Goal: Navigation & Orientation: Find specific page/section

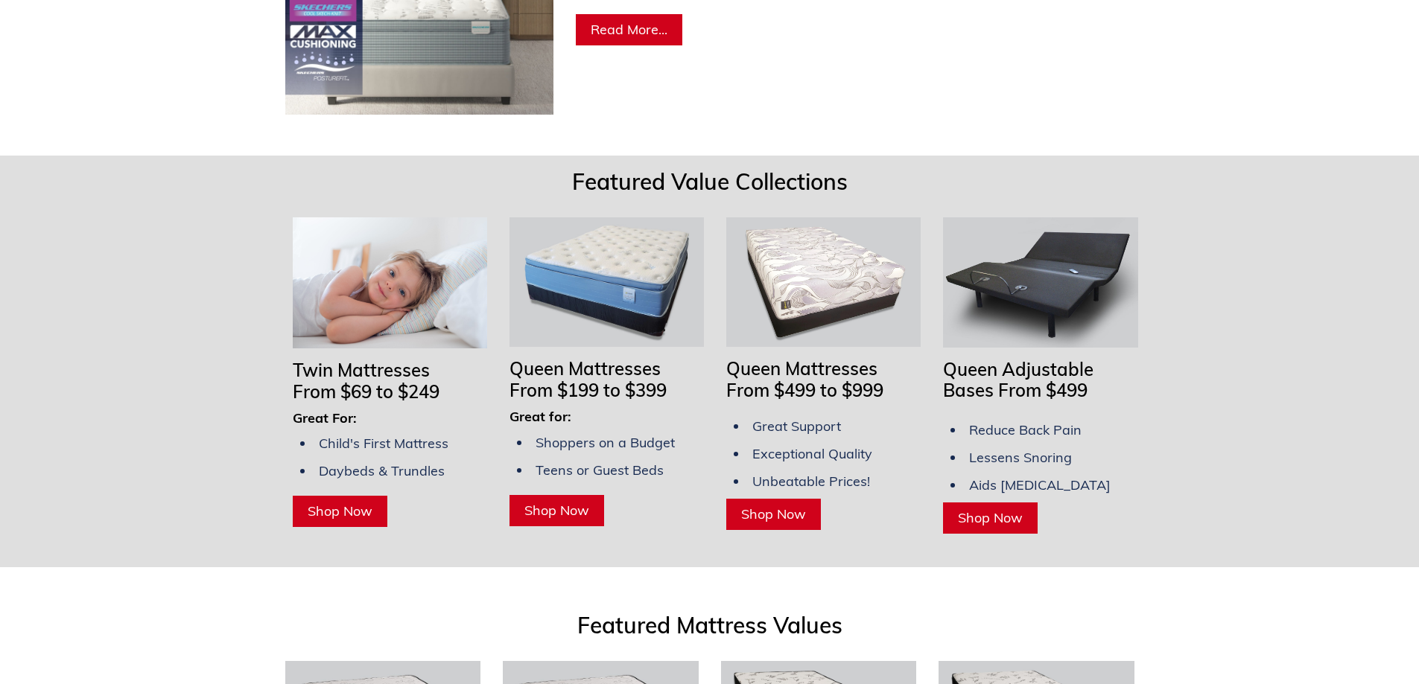
scroll to position [1043, 0]
click at [354, 502] on span "Shop Now" at bounding box center [340, 510] width 65 height 17
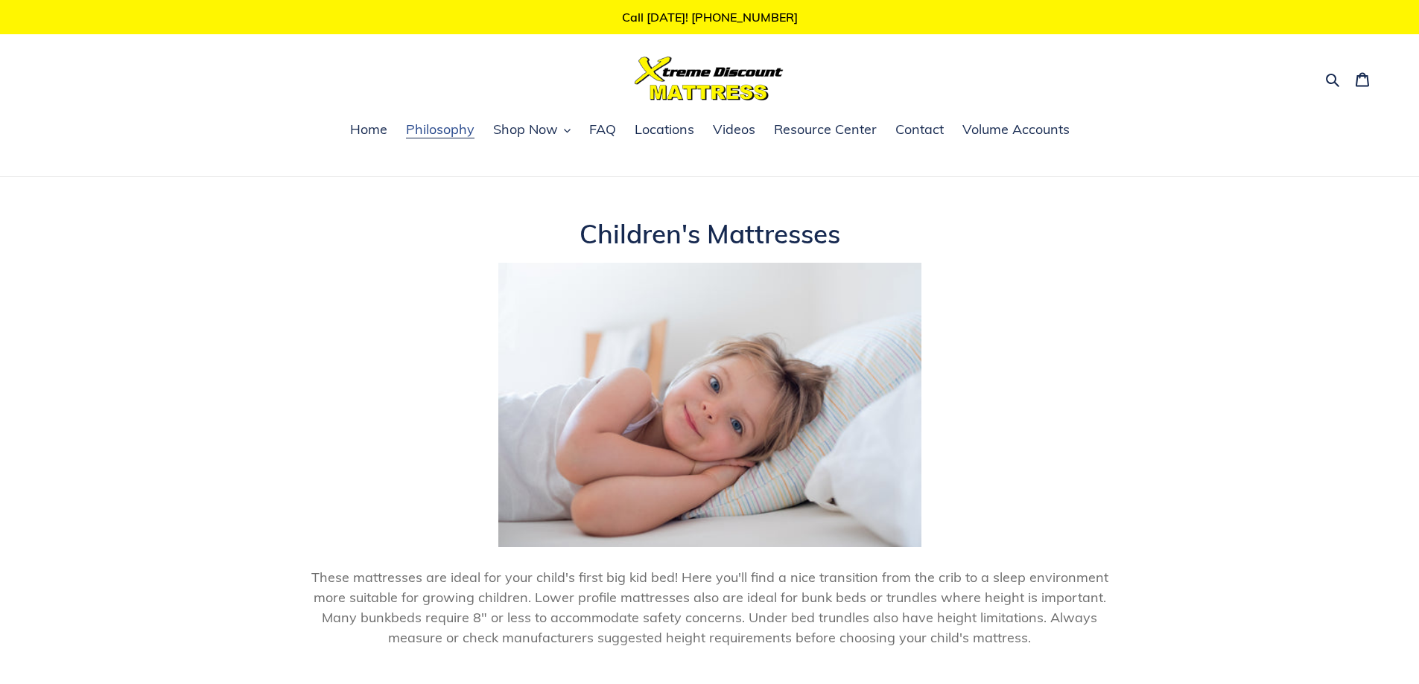
click at [441, 130] on span "Philosophy" at bounding box center [440, 130] width 69 height 18
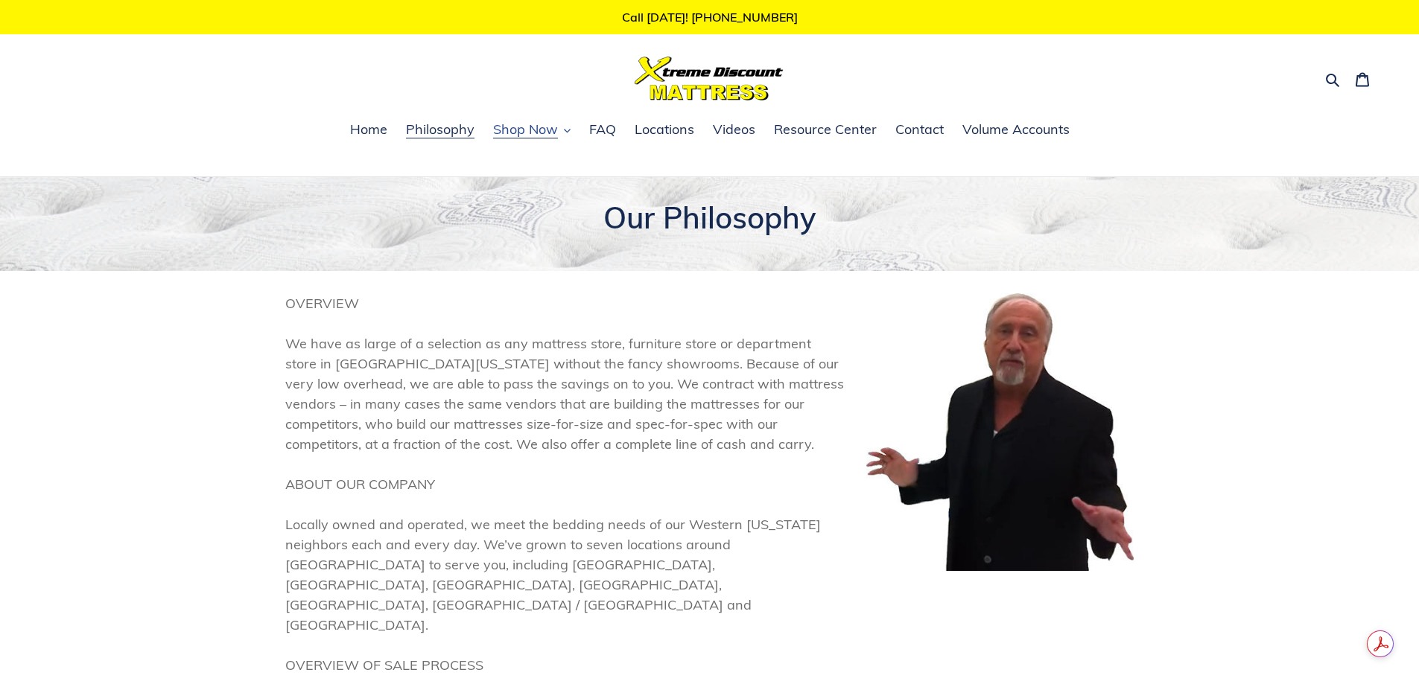
click at [545, 132] on span "Shop Now" at bounding box center [525, 130] width 65 height 18
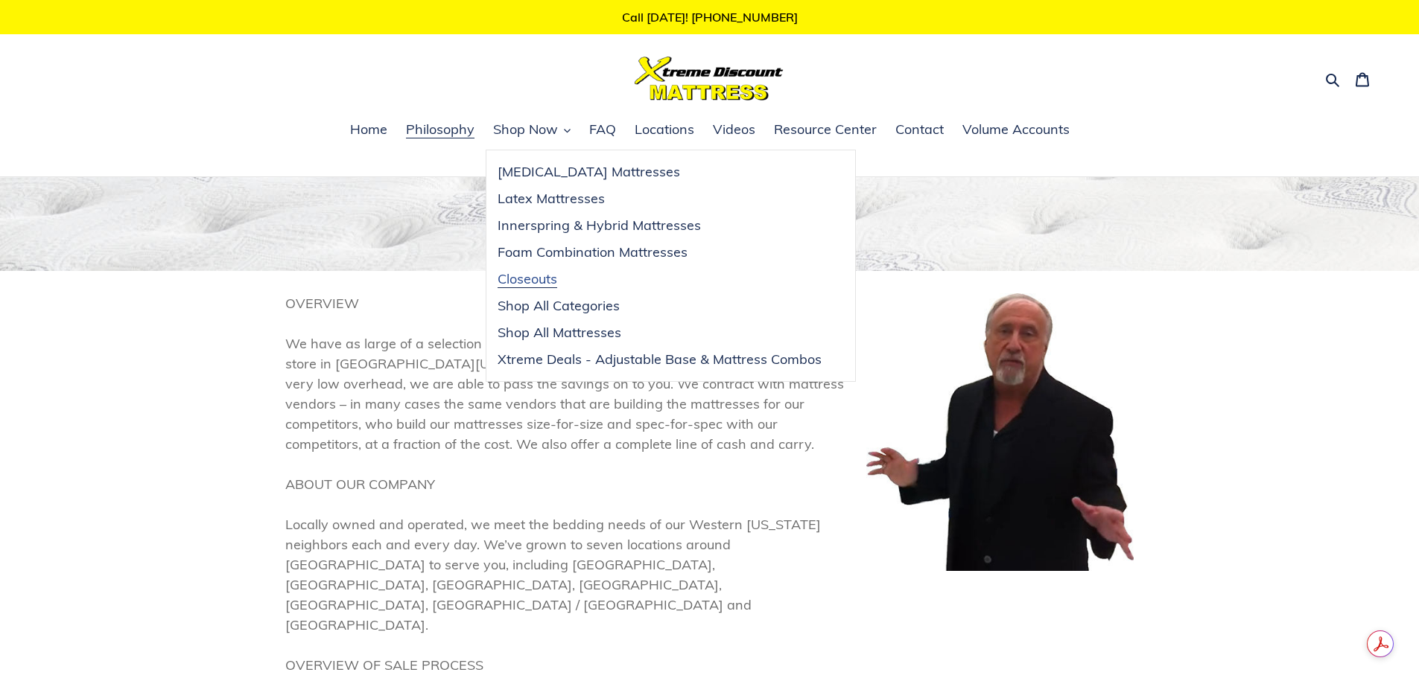
click at [547, 278] on span "Closeouts" at bounding box center [528, 279] width 60 height 18
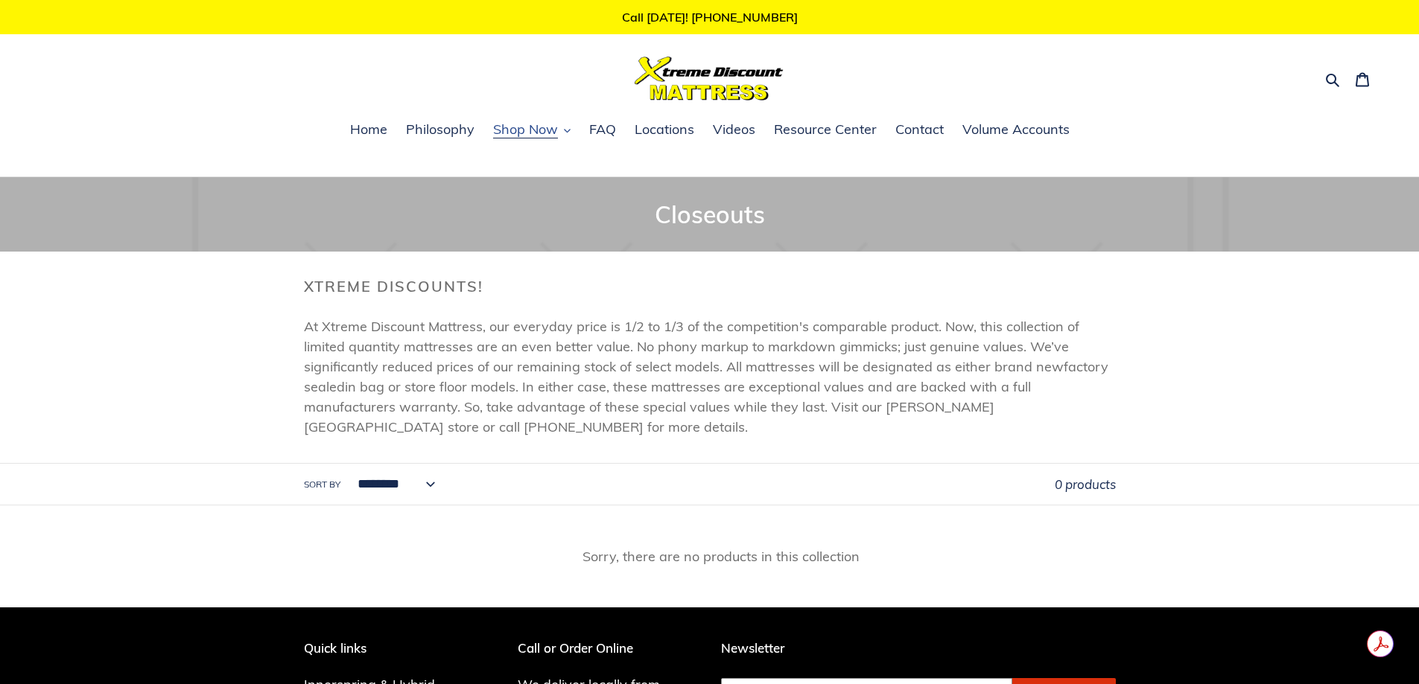
click at [537, 129] on span "Shop Now" at bounding box center [525, 130] width 65 height 18
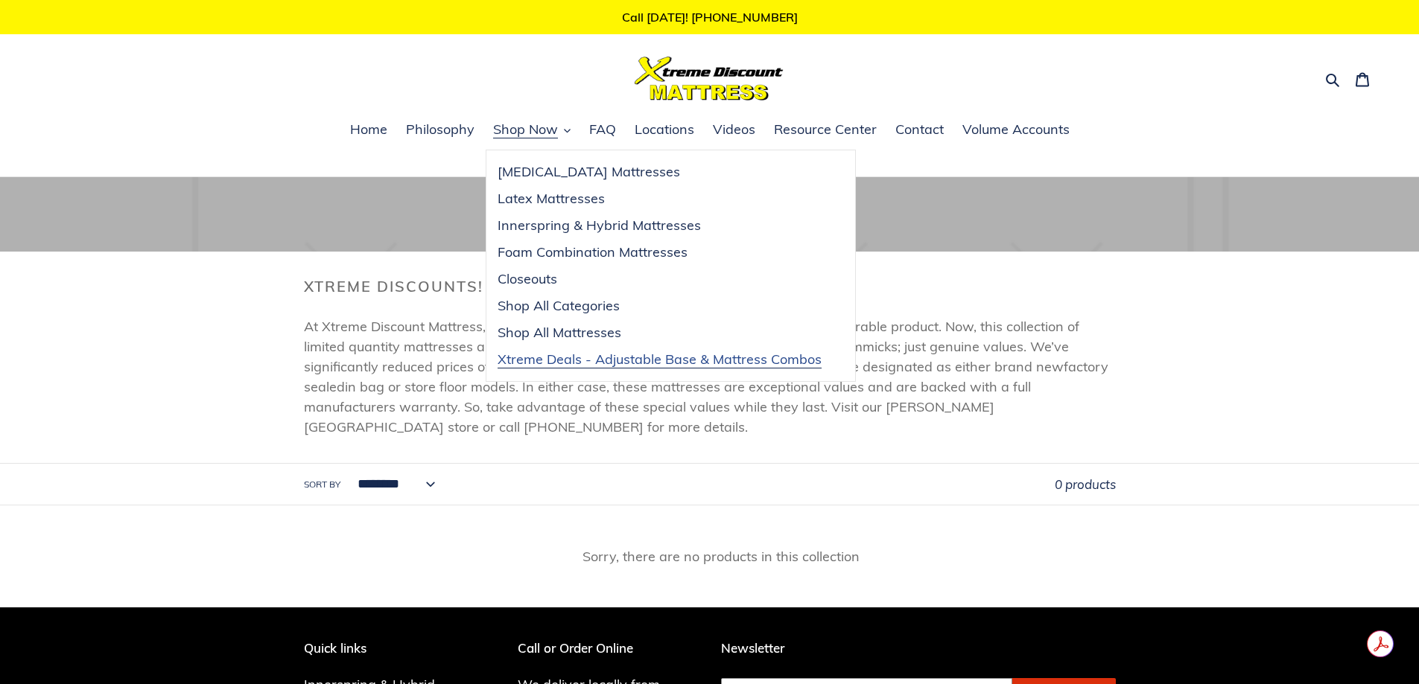
click at [606, 359] on span "Xtreme Deals - Adjustable Base & Mattress Combos" at bounding box center [660, 360] width 324 height 18
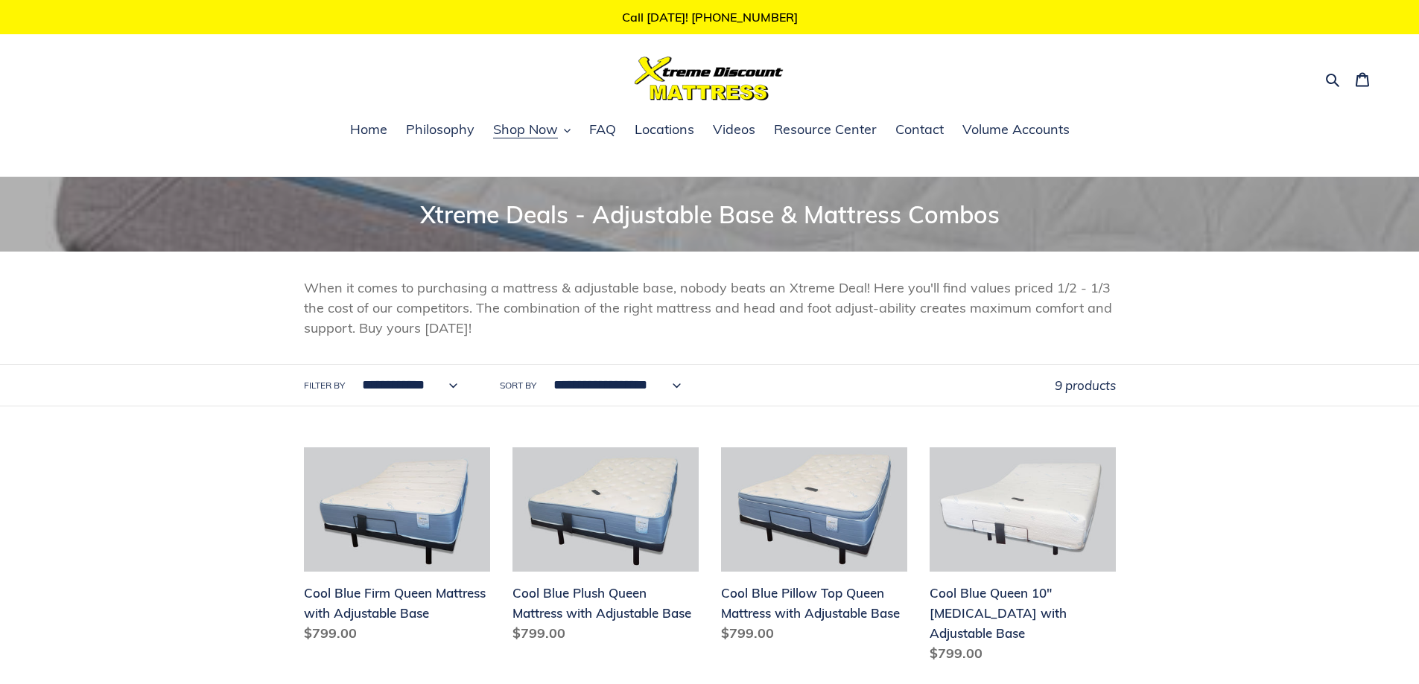
click at [673, 382] on select "**********" at bounding box center [613, 385] width 147 height 41
click at [533, 124] on span "Shop Now" at bounding box center [525, 130] width 65 height 18
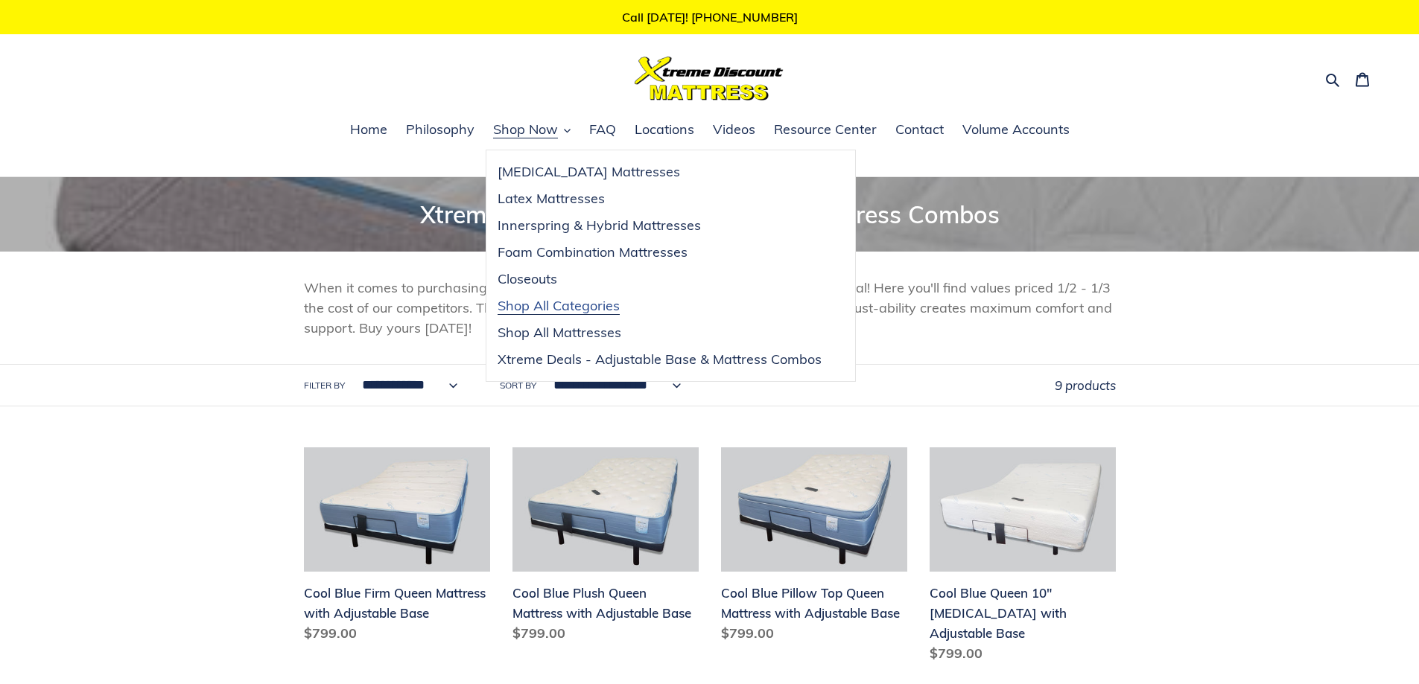
click at [553, 307] on span "Shop All Categories" at bounding box center [559, 306] width 122 height 18
